Goal: Information Seeking & Learning: Learn about a topic

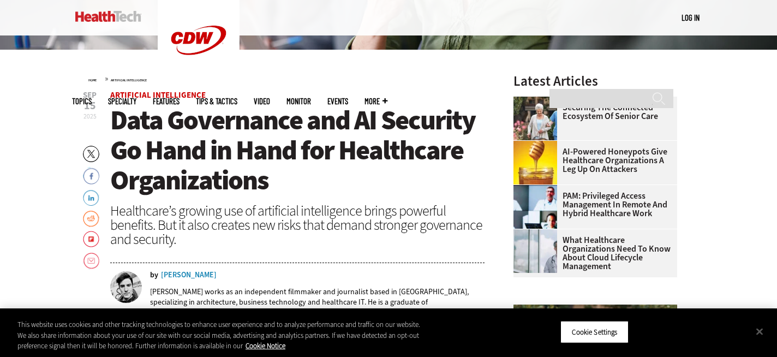
scroll to position [311, 0]
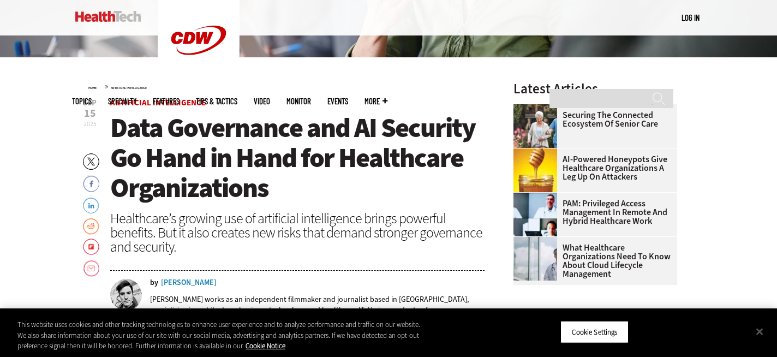
click at [303, 134] on span "Data Governance and AI Security Go Hand in Hand for Healthcare Organizations" at bounding box center [292, 158] width 365 height 96
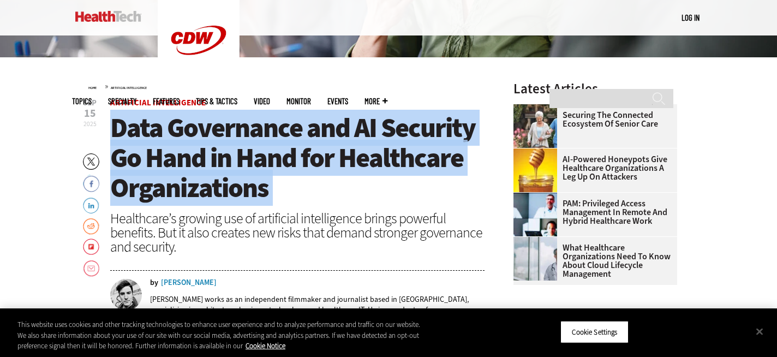
click at [303, 134] on span "Data Governance and AI Security Go Hand in Hand for Healthcare Organizations" at bounding box center [292, 158] width 365 height 96
copy header "Data Governance and AI Security Go Hand in Hand for Healthcare Organizations"
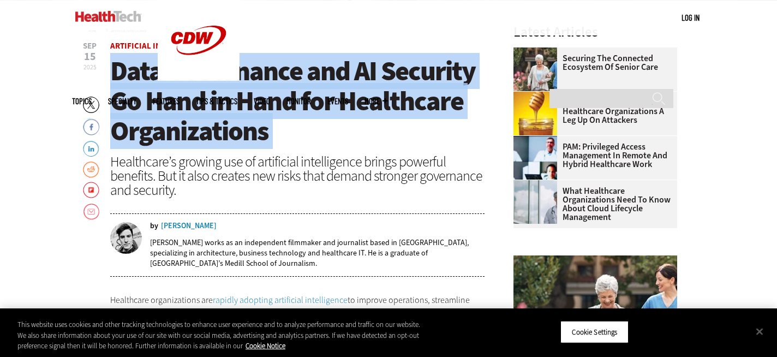
scroll to position [379, 0]
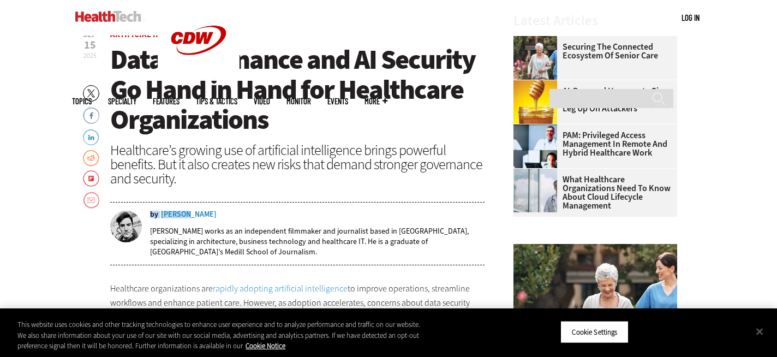
drag, startPoint x: 207, startPoint y: 211, endPoint x: 188, endPoint y: 213, distance: 18.6
click at [188, 213] on div "by [PERSON_NAME]" at bounding box center [317, 215] width 335 height 8
click at [223, 213] on div "by [PERSON_NAME]" at bounding box center [317, 215] width 335 height 8
drag, startPoint x: 159, startPoint y: 213, endPoint x: 202, endPoint y: 212, distance: 42.6
click at [202, 212] on div "by [PERSON_NAME]" at bounding box center [317, 215] width 335 height 8
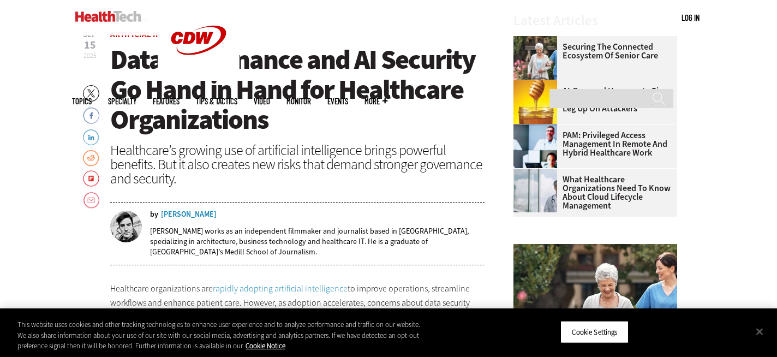
click at [215, 213] on div "by [PERSON_NAME]" at bounding box center [317, 215] width 335 height 8
drag, startPoint x: 215, startPoint y: 213, endPoint x: 197, endPoint y: 212, distance: 18.6
click at [197, 212] on div "by [PERSON_NAME]" at bounding box center [317, 215] width 335 height 8
copy div "by [PERSON_NAME]"
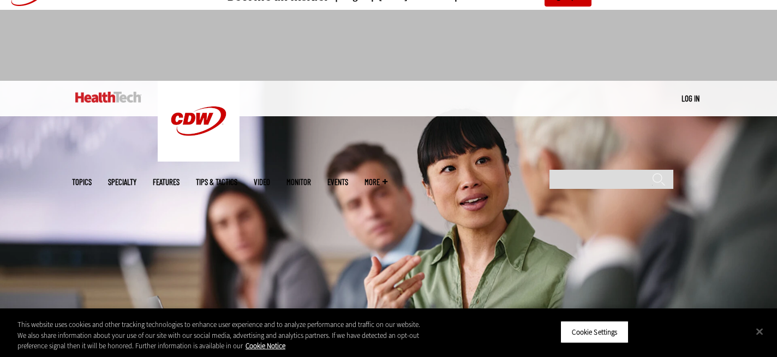
scroll to position [34, 0]
